Goal: Information Seeking & Learning: Learn about a topic

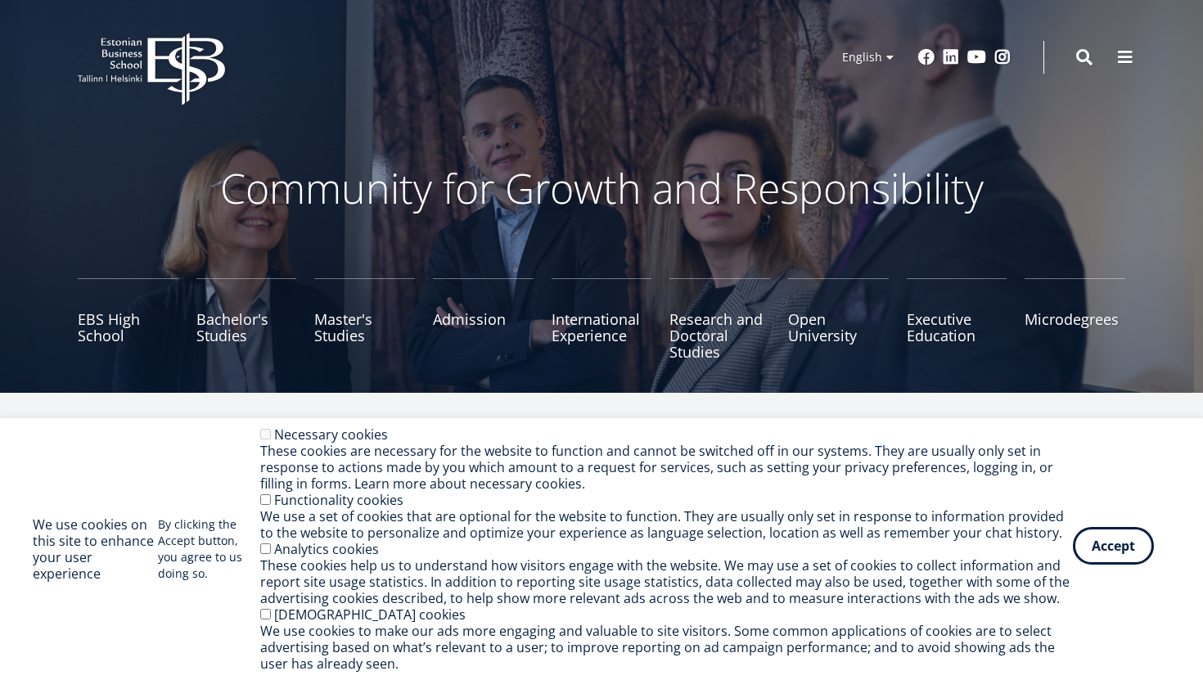
click at [1118, 550] on button "Accept" at bounding box center [1113, 546] width 81 height 38
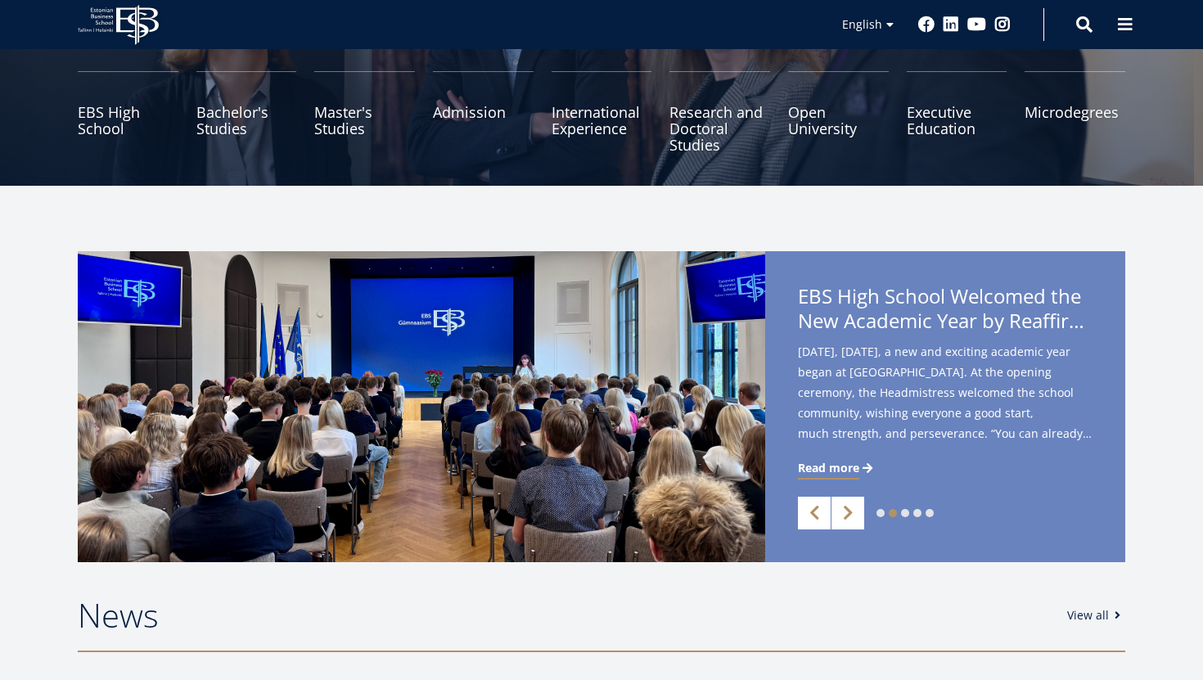
scroll to position [183, 0]
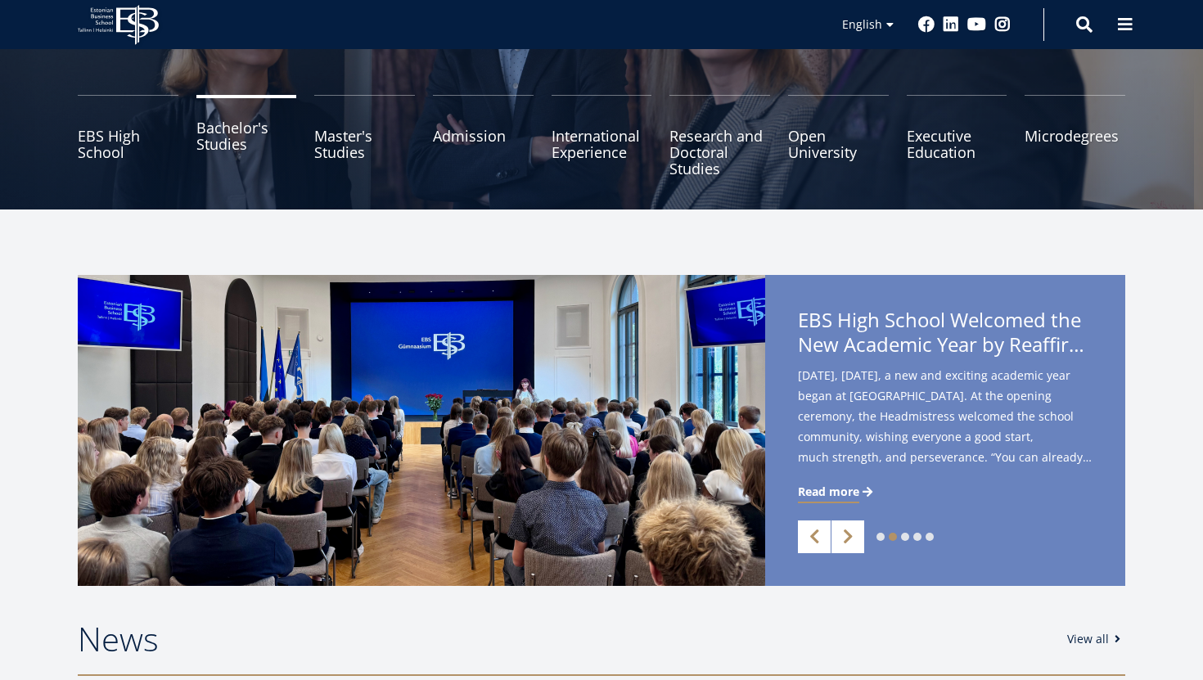
click at [224, 160] on link "Bachelor's Studies" at bounding box center [246, 136] width 101 height 82
click at [1047, 133] on link "Microdegrees" at bounding box center [1075, 136] width 101 height 82
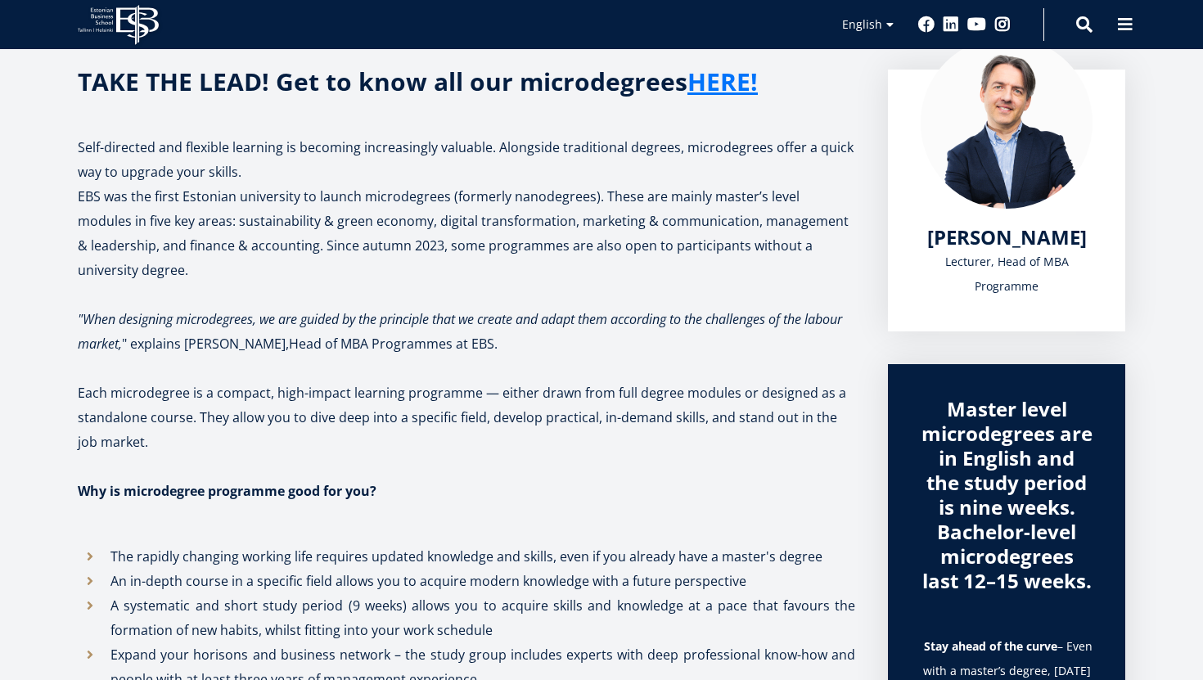
scroll to position [262, 0]
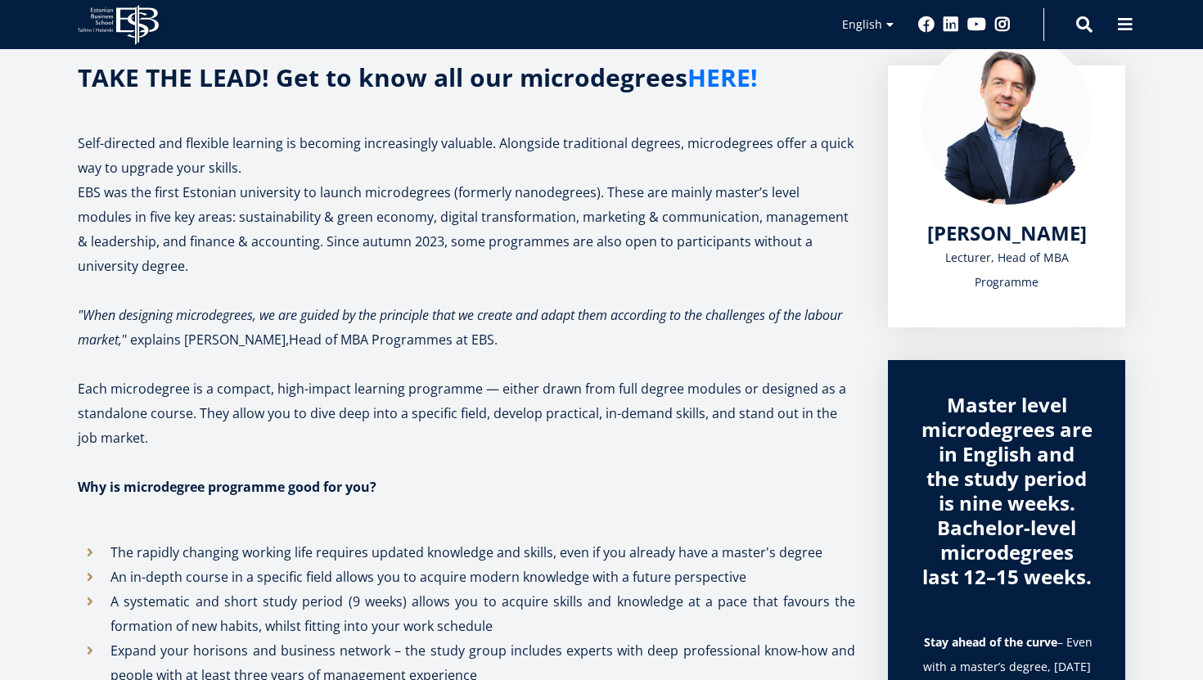
click at [736, 82] on link "HERE!" at bounding box center [722, 77] width 70 height 25
